Goal: Task Accomplishment & Management: Complete application form

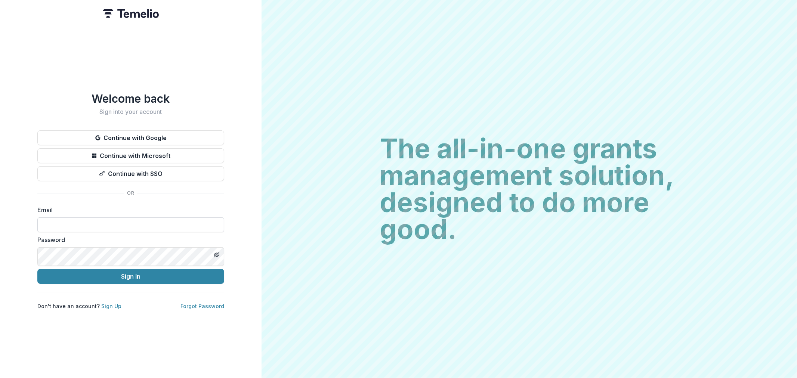
click at [72, 232] on input at bounding box center [130, 224] width 187 height 15
type input "**********"
click at [109, 284] on button "Sign In" at bounding box center [130, 276] width 187 height 15
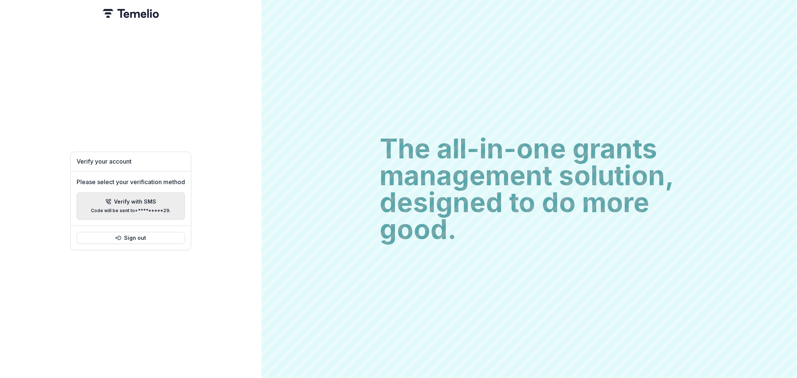
click at [137, 202] on p "Verify with SMS" at bounding box center [135, 202] width 42 height 6
type input "*"
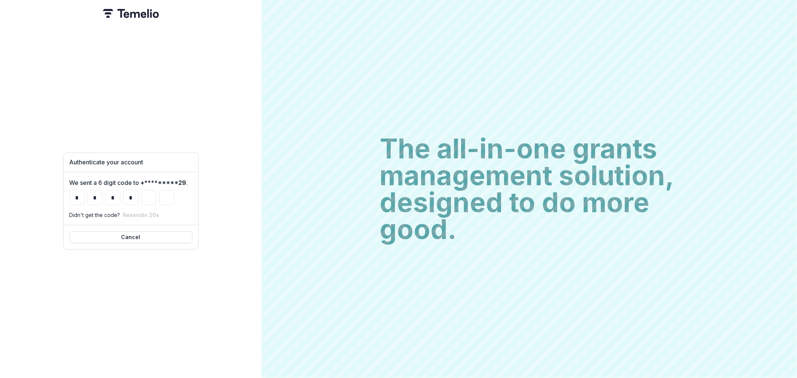
type input "*"
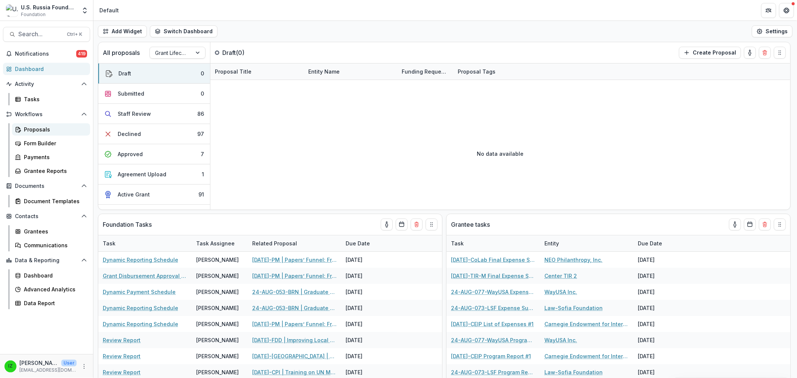
click at [51, 133] on div "Proposals" at bounding box center [54, 129] width 60 height 8
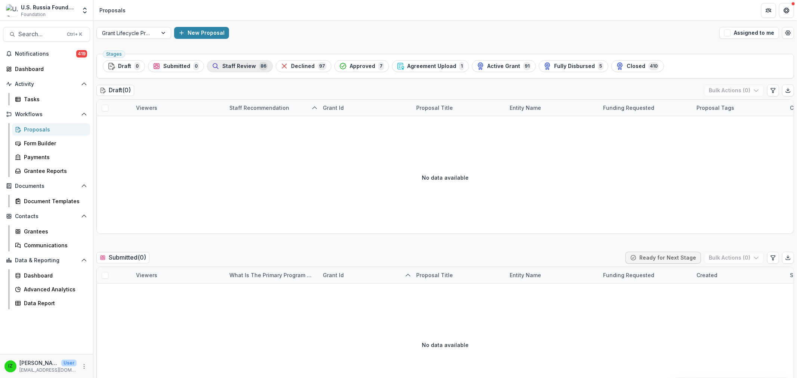
click at [256, 69] on span "Staff Review" at bounding box center [239, 66] width 34 height 6
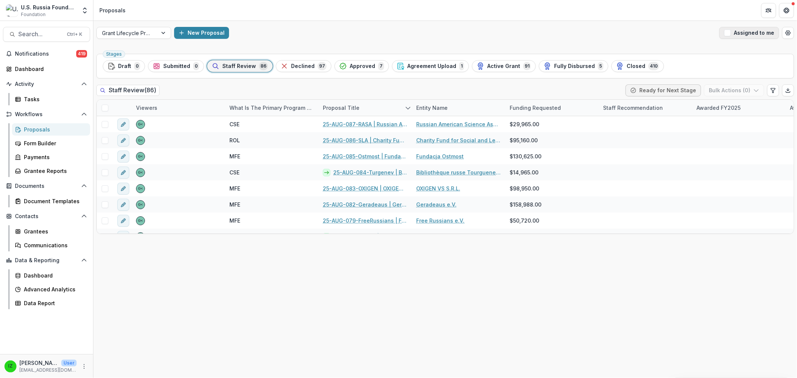
click at [724, 36] on span "button" at bounding box center [727, 33] width 7 height 7
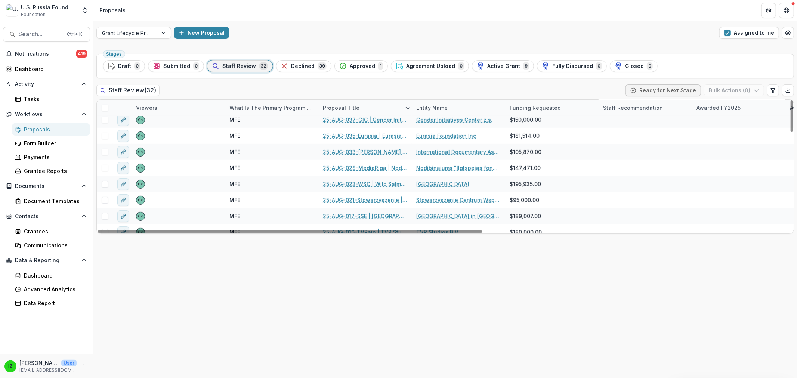
scroll to position [166, 0]
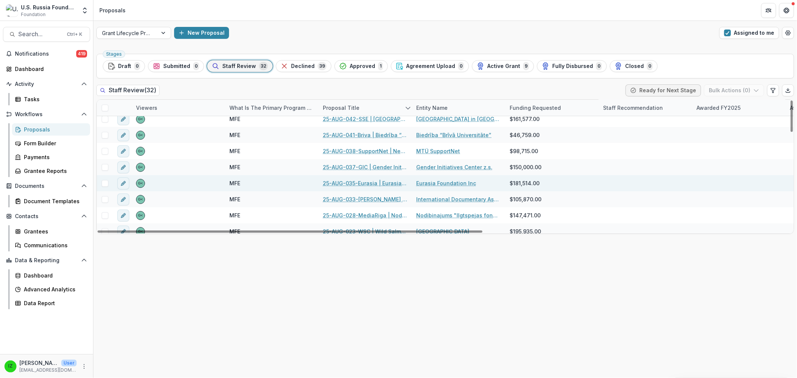
click at [369, 187] on link "25-AUG-035-Eurasia | Eurasia Foundation - 2025 - Grant Proposal Application ([D…" at bounding box center [365, 183] width 84 height 8
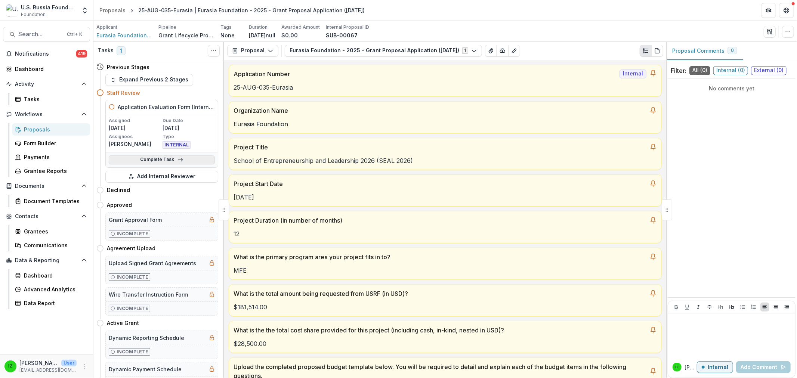
click at [165, 164] on link "Complete Task" at bounding box center [162, 159] width 106 height 9
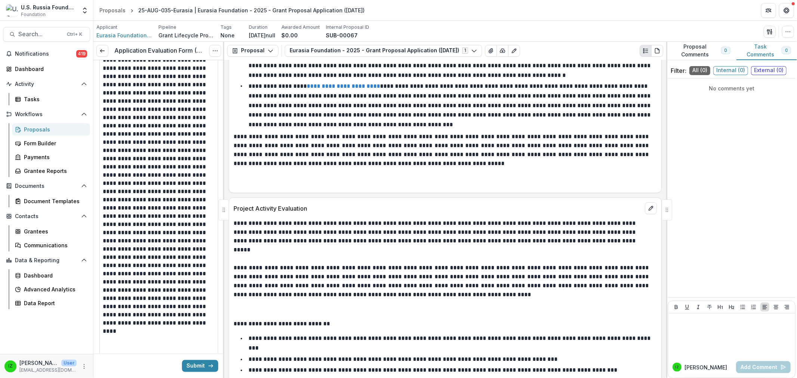
scroll to position [954, 0]
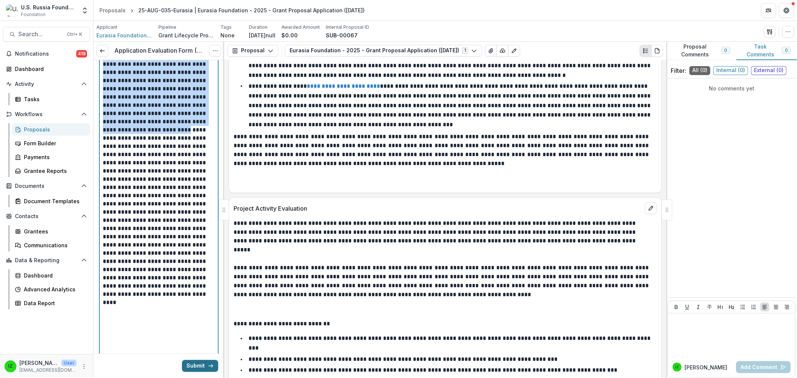
drag, startPoint x: 106, startPoint y: 174, endPoint x: 196, endPoint y: 360, distance: 206.1
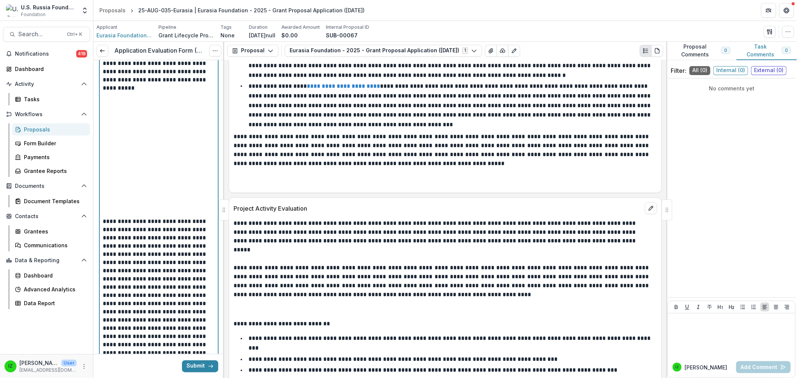
scroll to position [970, 0]
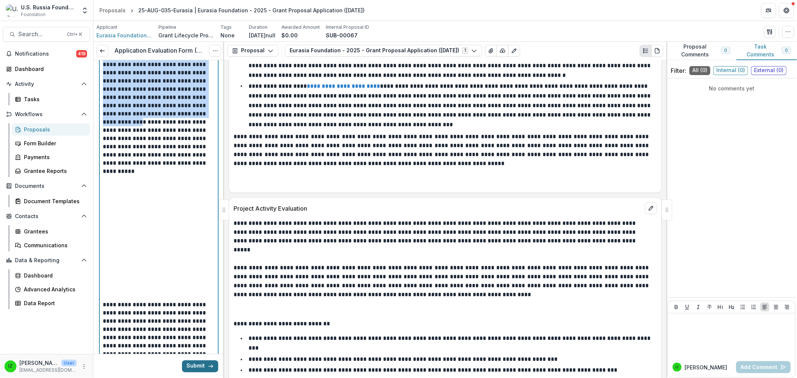
drag, startPoint x: 107, startPoint y: 159, endPoint x: 186, endPoint y: 358, distance: 214.8
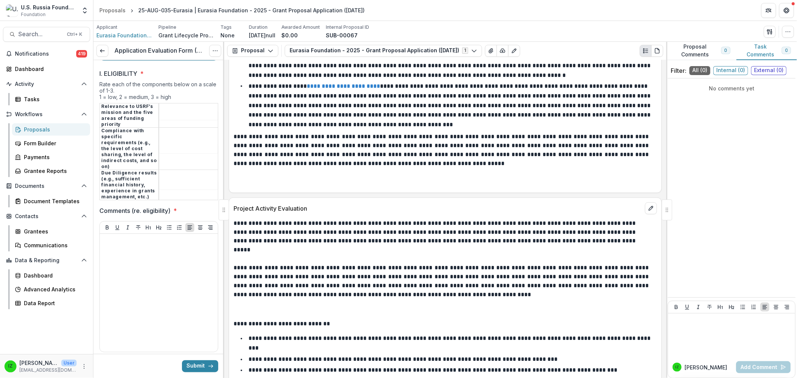
scroll to position [1668, 0]
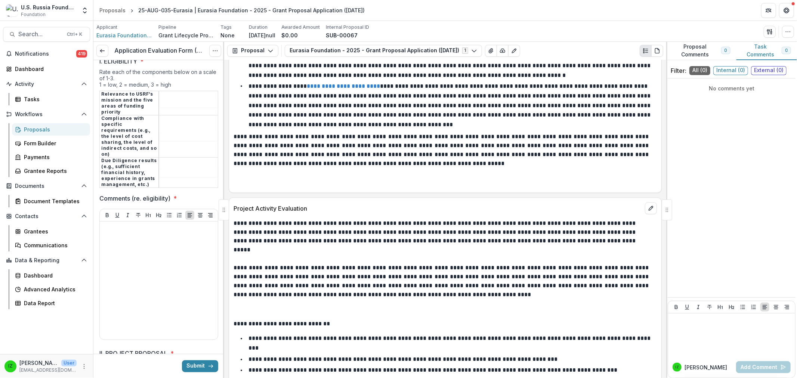
drag, startPoint x: 106, startPoint y: 200, endPoint x: 198, endPoint y: 203, distance: 92.7
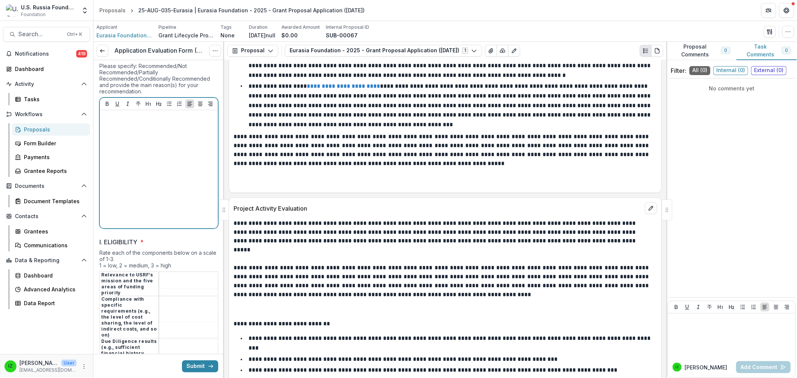
scroll to position [846, 0]
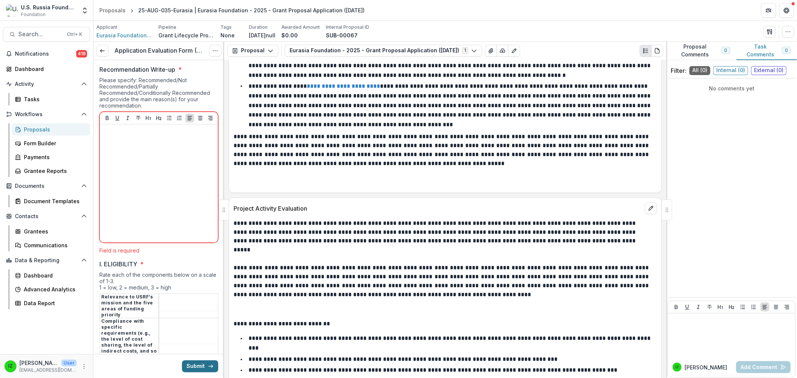
click at [187, 360] on button "Submit" at bounding box center [200, 366] width 36 height 12
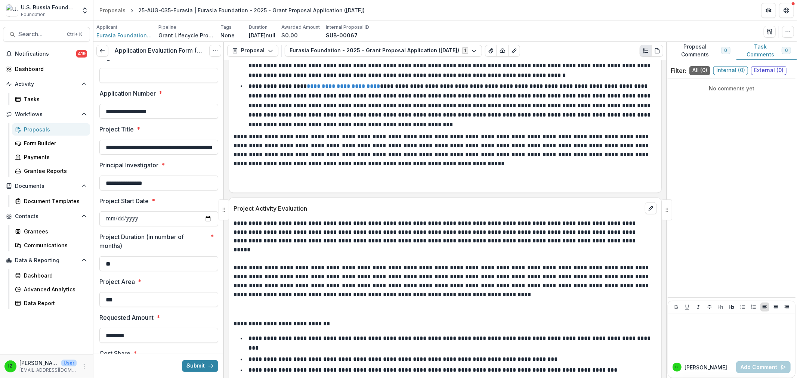
scroll to position [0, 0]
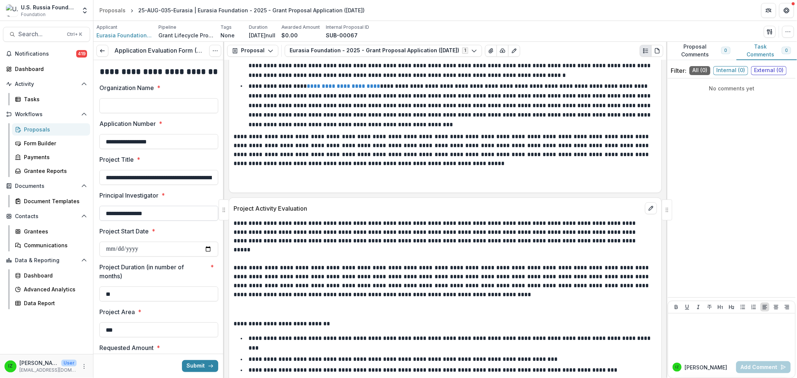
click at [208, 221] on input "**********" at bounding box center [158, 213] width 119 height 15
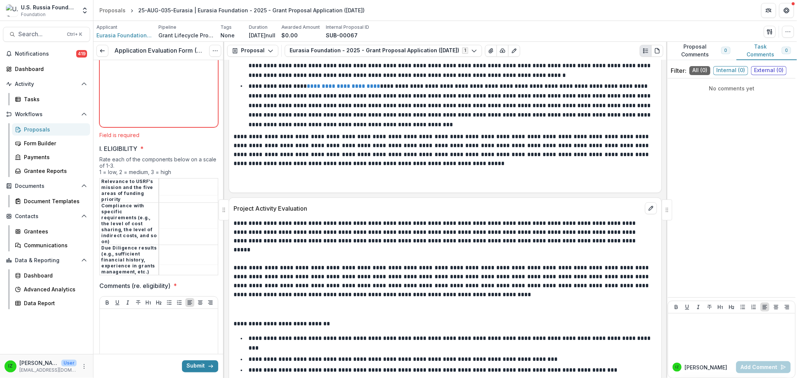
scroll to position [954, 0]
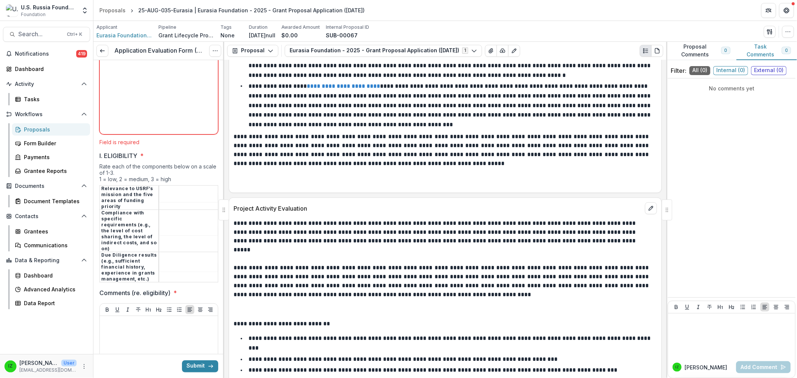
click at [105, 54] on icon at bounding box center [102, 51] width 6 height 6
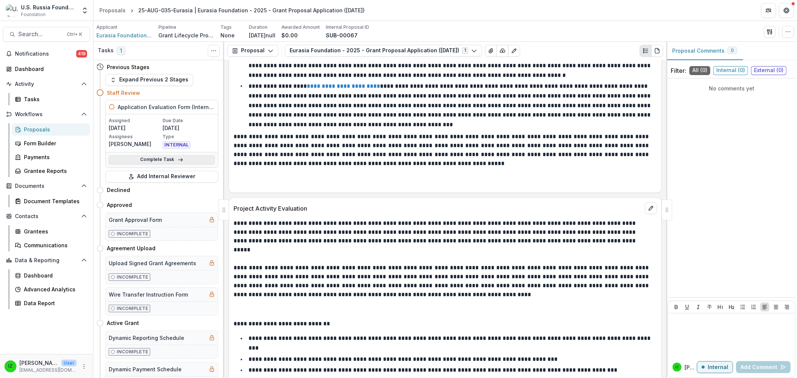
click at [165, 164] on link "Complete Task" at bounding box center [162, 159] width 106 height 9
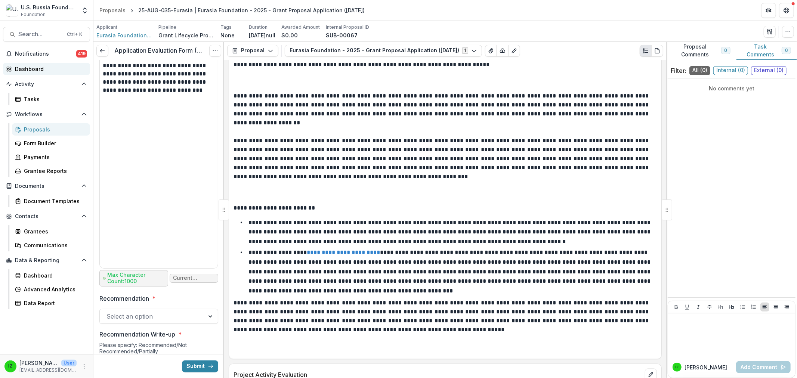
scroll to position [581, 0]
click at [43, 133] on div "Proposals" at bounding box center [54, 129] width 60 height 8
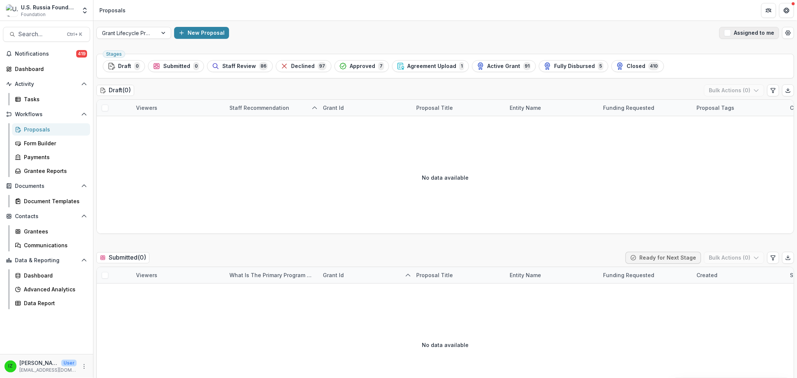
click at [724, 36] on span "button" at bounding box center [727, 33] width 7 height 7
click at [256, 69] on span "Staff Review" at bounding box center [239, 66] width 34 height 6
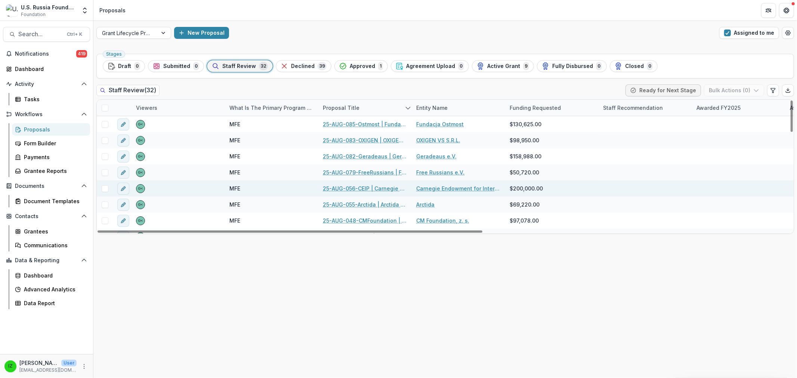
click at [360, 192] on link "25-AUG-056-CEIP | Carnegie Endowment for International Peace - 2025 - Grant Pro…" at bounding box center [365, 188] width 84 height 8
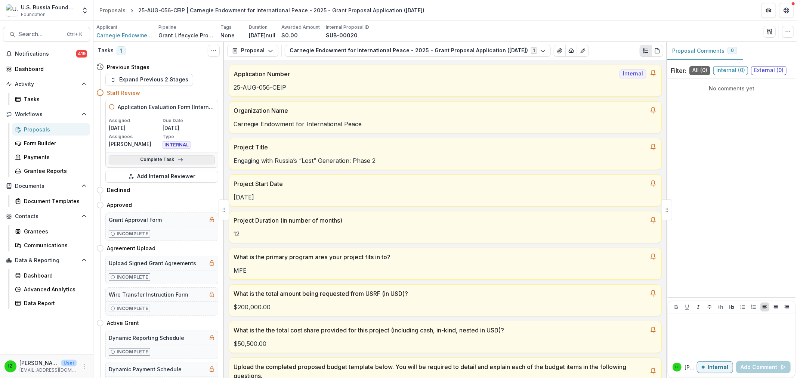
click at [156, 164] on link "Complete Task" at bounding box center [162, 159] width 106 height 9
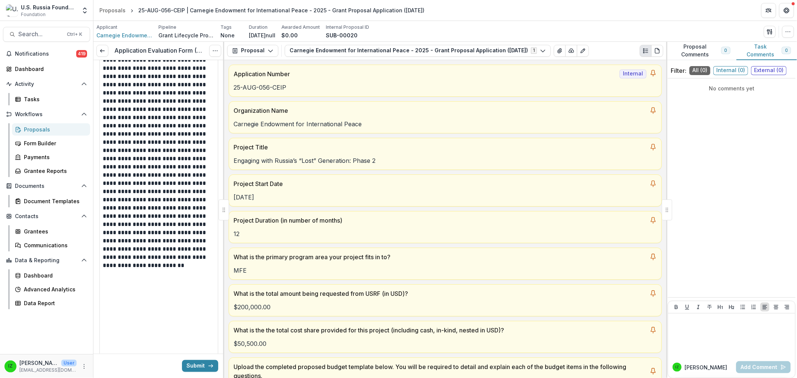
scroll to position [913, 0]
